Goal: Information Seeking & Learning: Learn about a topic

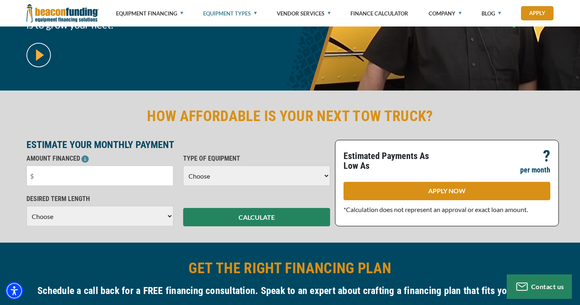
scroll to position [151, 0]
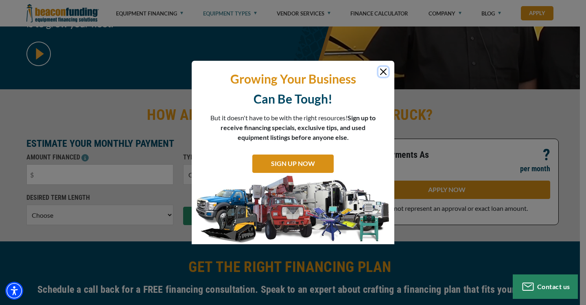
click at [382, 71] on button "Close" at bounding box center [384, 72] width 10 height 10
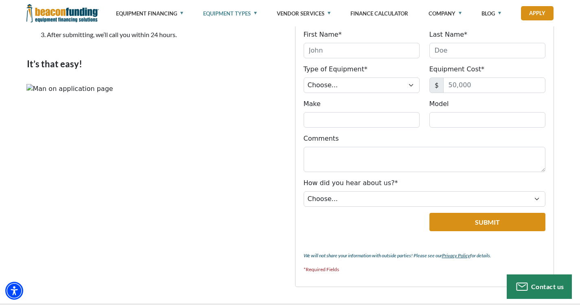
scroll to position [777, 0]
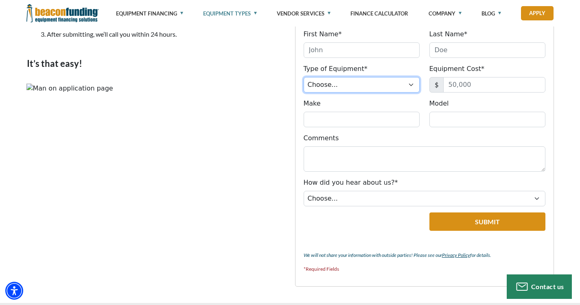
click at [411, 92] on select "Choose... Backhoe Boom/Bucket Truck Chipper Commercial Mower Crane DTG/DTF Prin…" at bounding box center [362, 84] width 116 height 15
select select "5"
click at [305, 92] on select "Choose... Backhoe Boom/Bucket Truck Chipper Commercial Mower Crane DTG/DTF Prin…" at bounding box center [362, 84] width 116 height 15
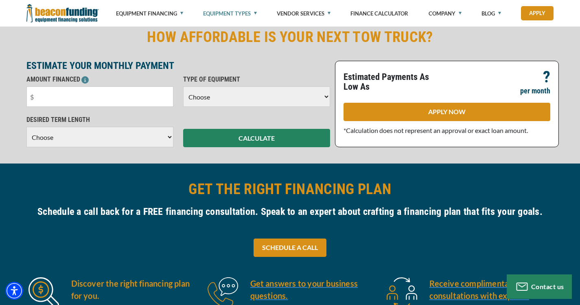
scroll to position [0, 0]
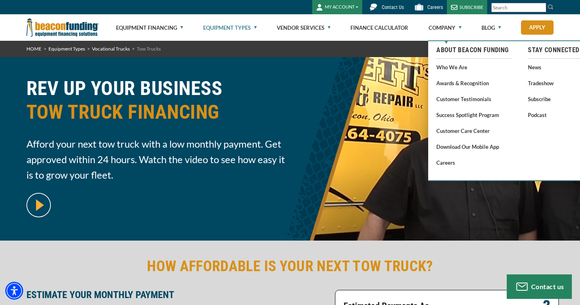
click at [444, 66] on link "Who We Are" at bounding box center [474, 67] width 75 height 10
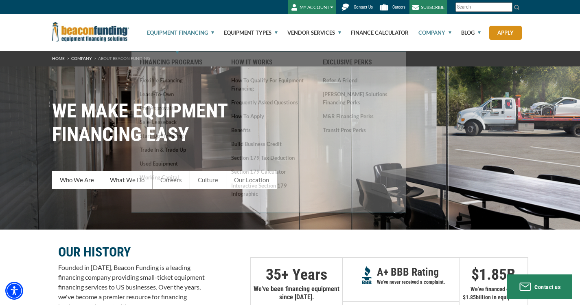
click at [210, 34] on link "Equipment Financing" at bounding box center [176, 32] width 77 height 37
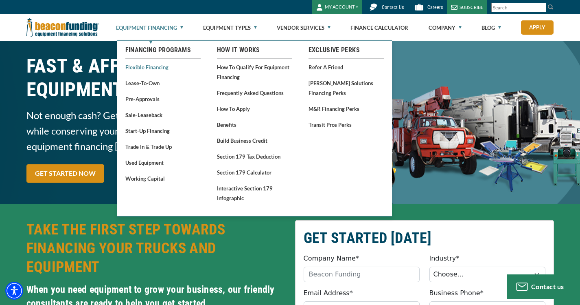
click at [148, 67] on link "Flexible Financing" at bounding box center [162, 67] width 75 height 10
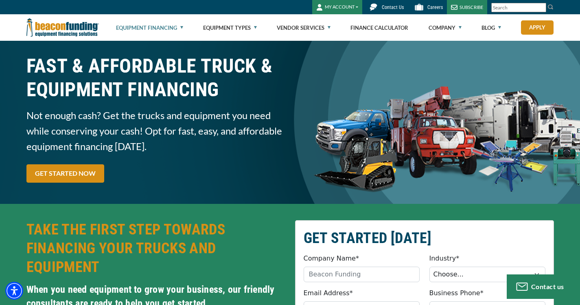
scroll to position [3, 0]
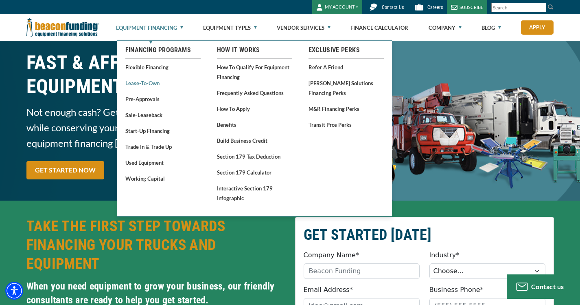
click at [143, 82] on link "Lease-To-Own" at bounding box center [162, 83] width 75 height 10
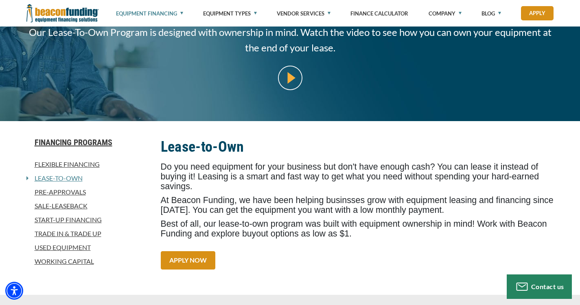
scroll to position [125, 0]
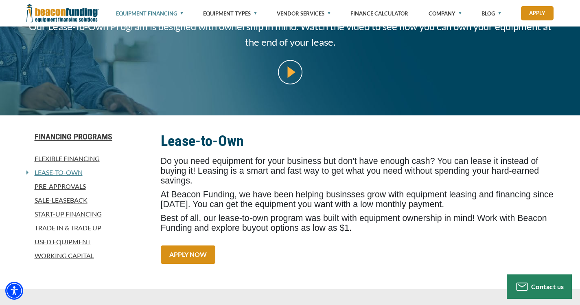
click at [69, 184] on link "Pre-approvals" at bounding box center [88, 186] width 125 height 10
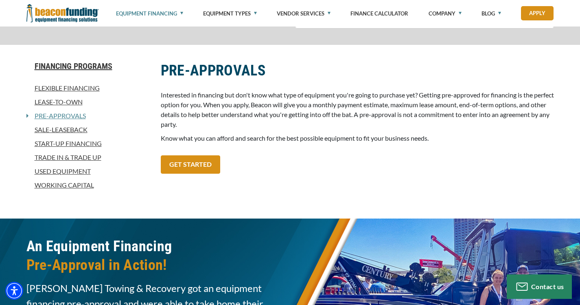
scroll to position [676, 0]
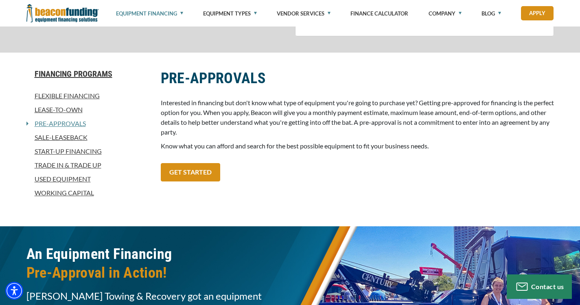
click at [80, 142] on link "Sale-Leaseback" at bounding box center [88, 137] width 125 height 10
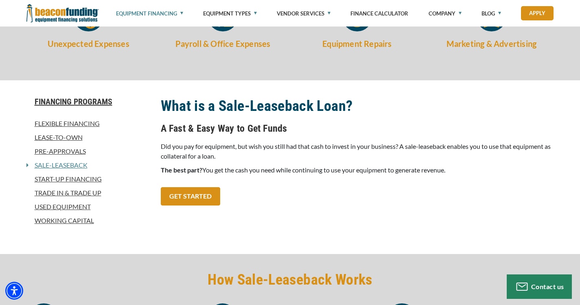
scroll to position [301, 0]
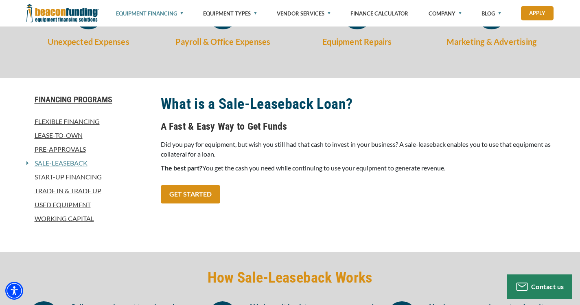
click at [100, 180] on link "Start-Up Financing" at bounding box center [88, 177] width 125 height 10
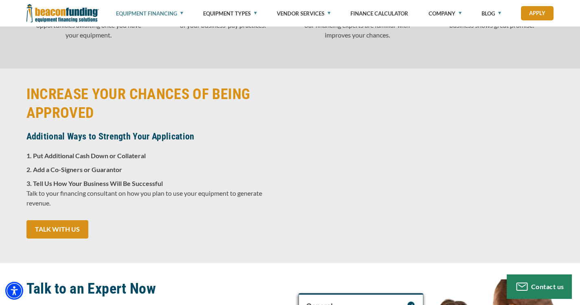
scroll to position [1115, 0]
